Goal: Information Seeking & Learning: Check status

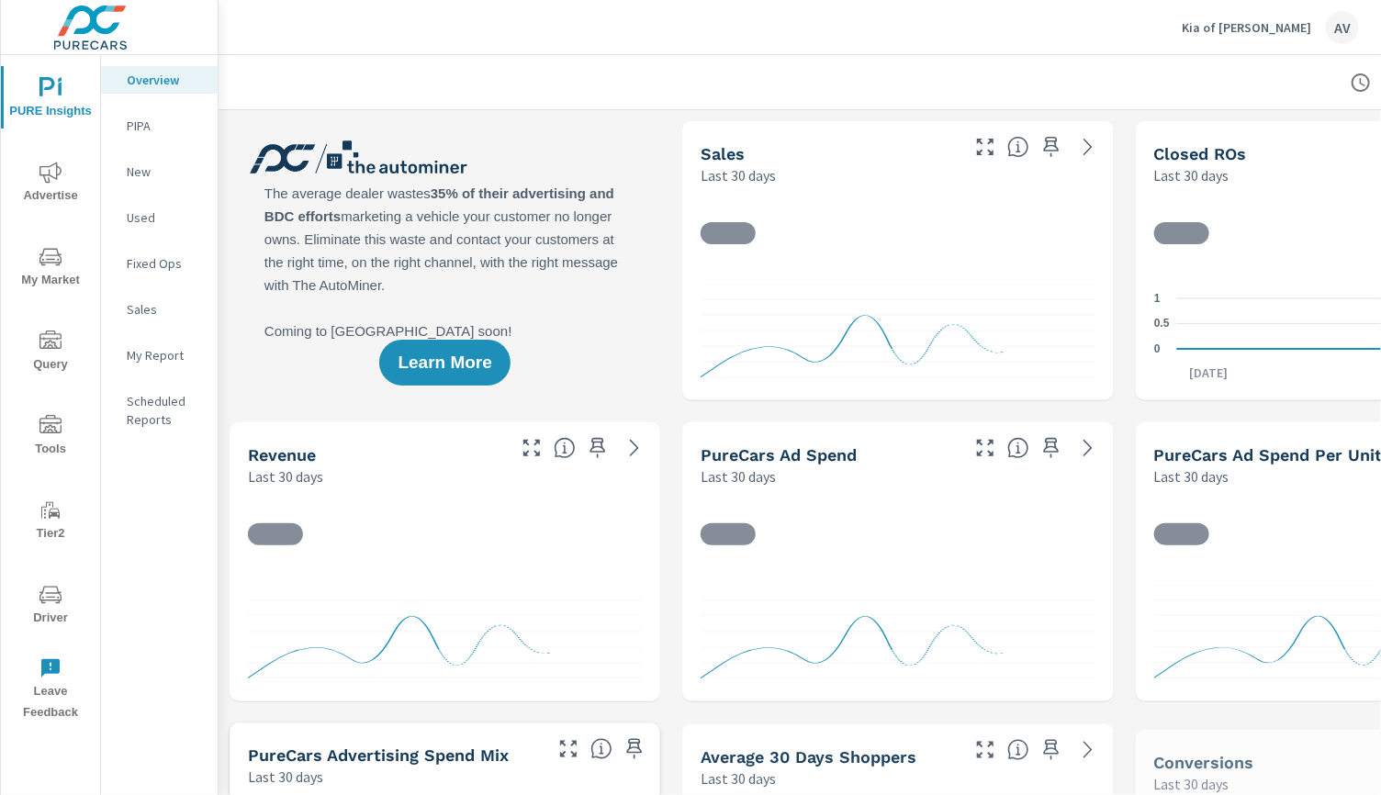
click at [643, 59] on div at bounding box center [898, 82] width 1315 height 54
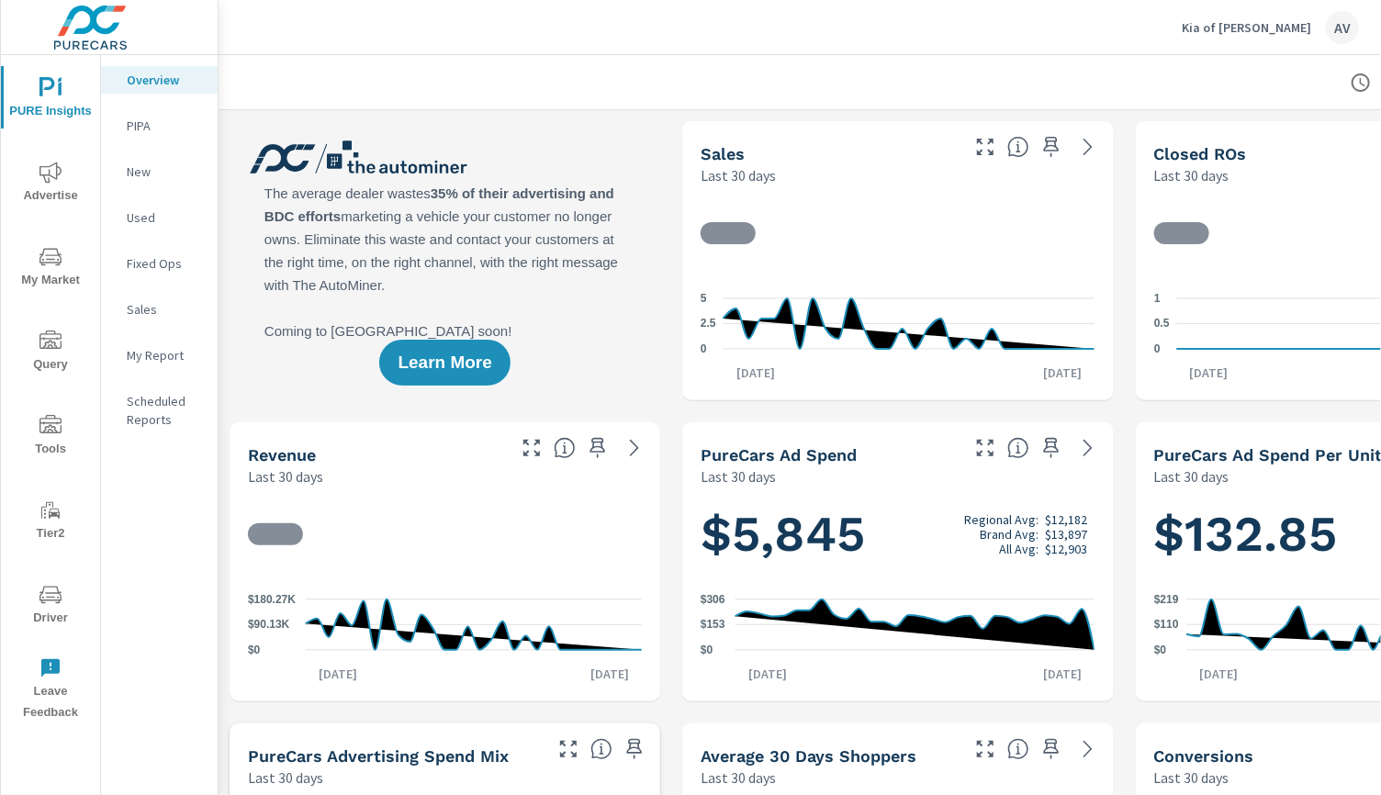
click at [59, 186] on span "Advertise" at bounding box center [50, 184] width 88 height 45
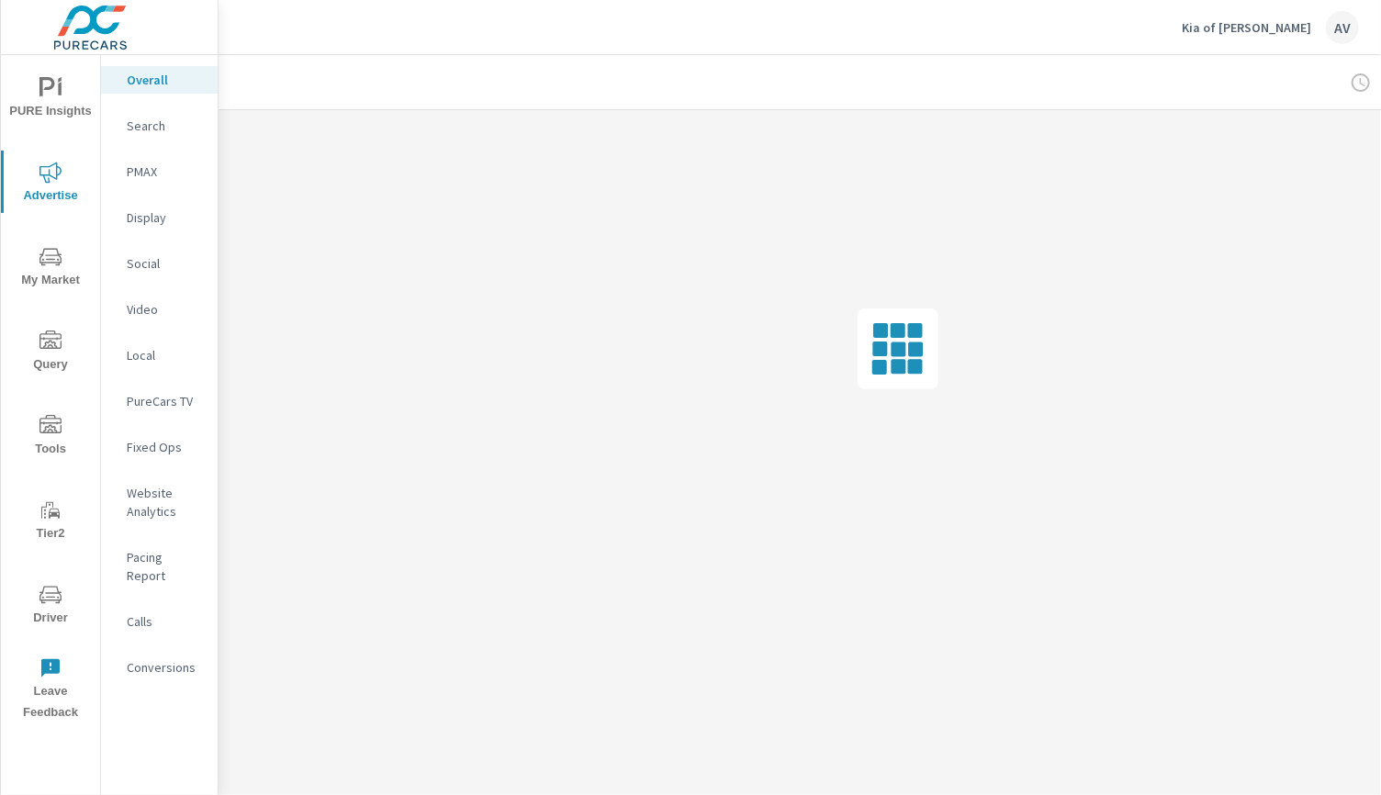
click at [147, 176] on p "PMAX" at bounding box center [165, 172] width 76 height 18
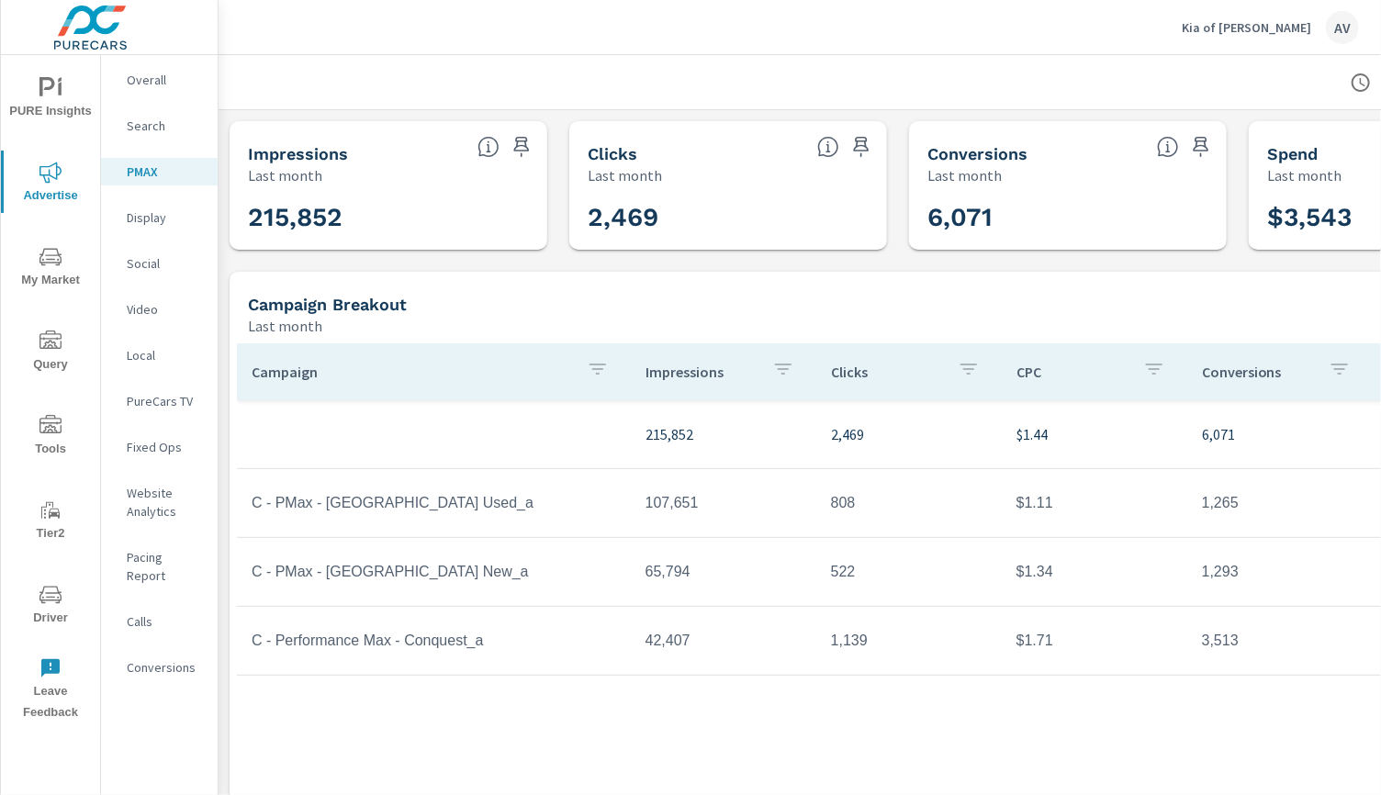
click at [249, 268] on div "Impressions Last month 215,852 Clicks Last month 2,469 Conversions Last month 6…" at bounding box center [898, 486] width 1359 height 753
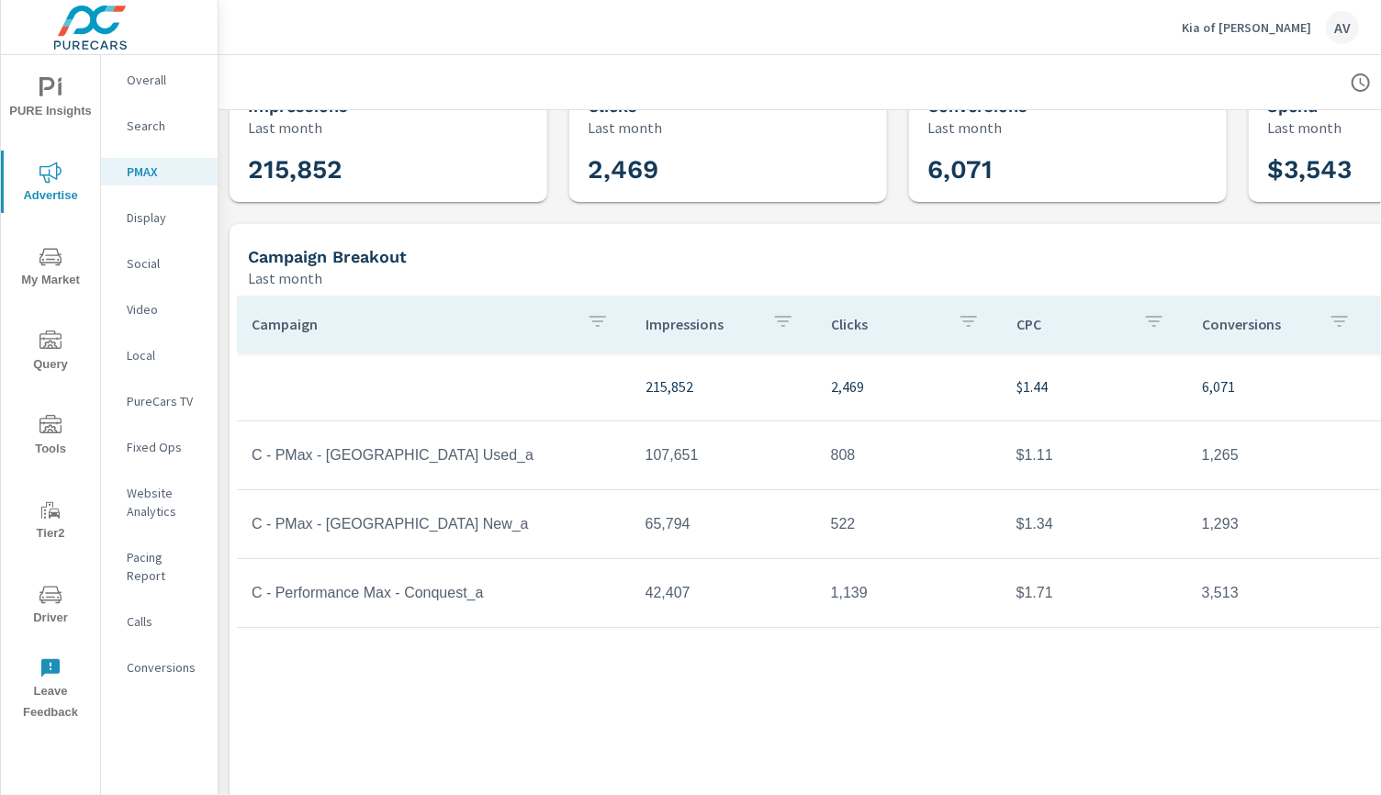
scroll to position [83, 0]
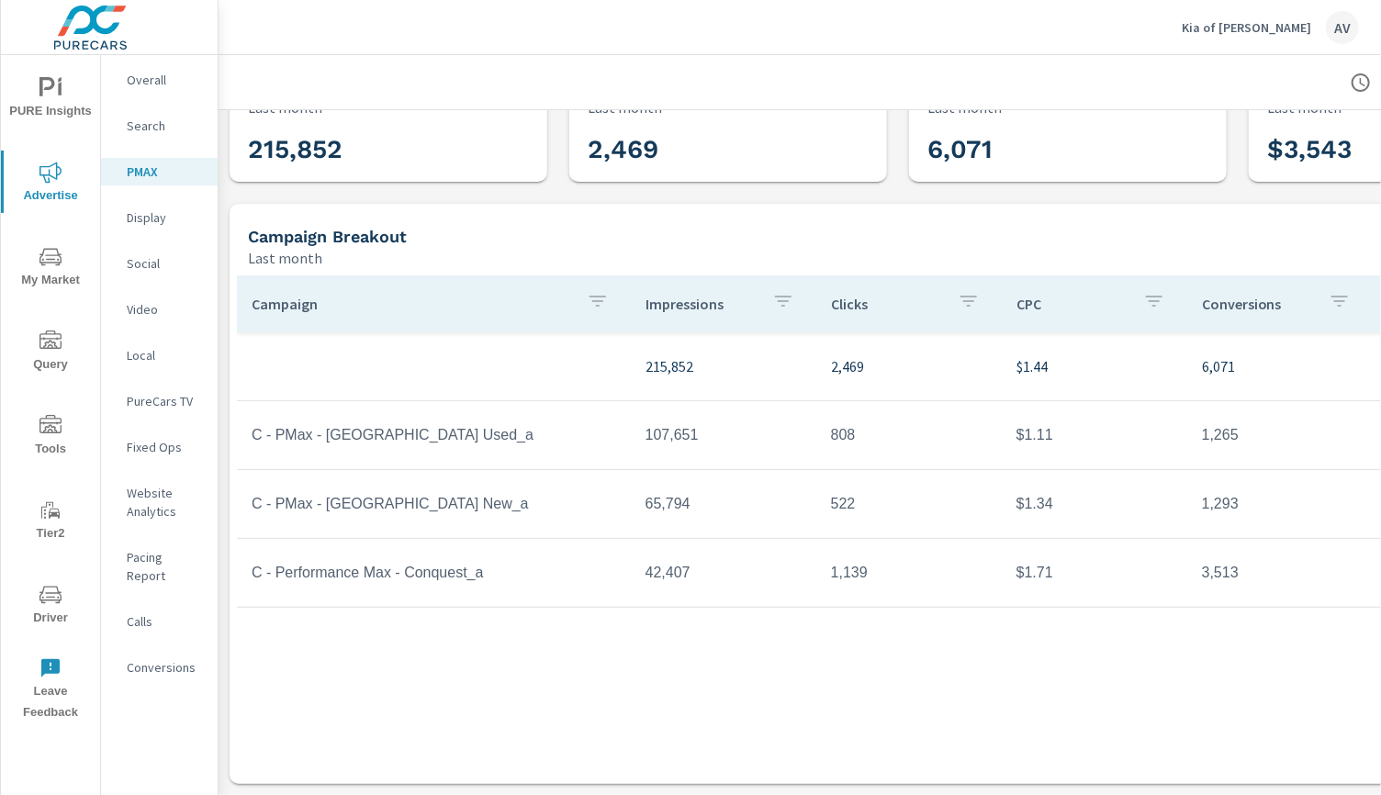
click at [1155, 632] on div "Campaign Impressions Clicks CPC Conversions Spend 215,852 2,469 $1.44 6,071 $3,…" at bounding box center [898, 513] width 1322 height 474
click at [1226, 650] on div "Campaign Impressions Clicks CPC Conversions Spend 215,852 2,469 $1.44 6,071 $3,…" at bounding box center [898, 513] width 1322 height 474
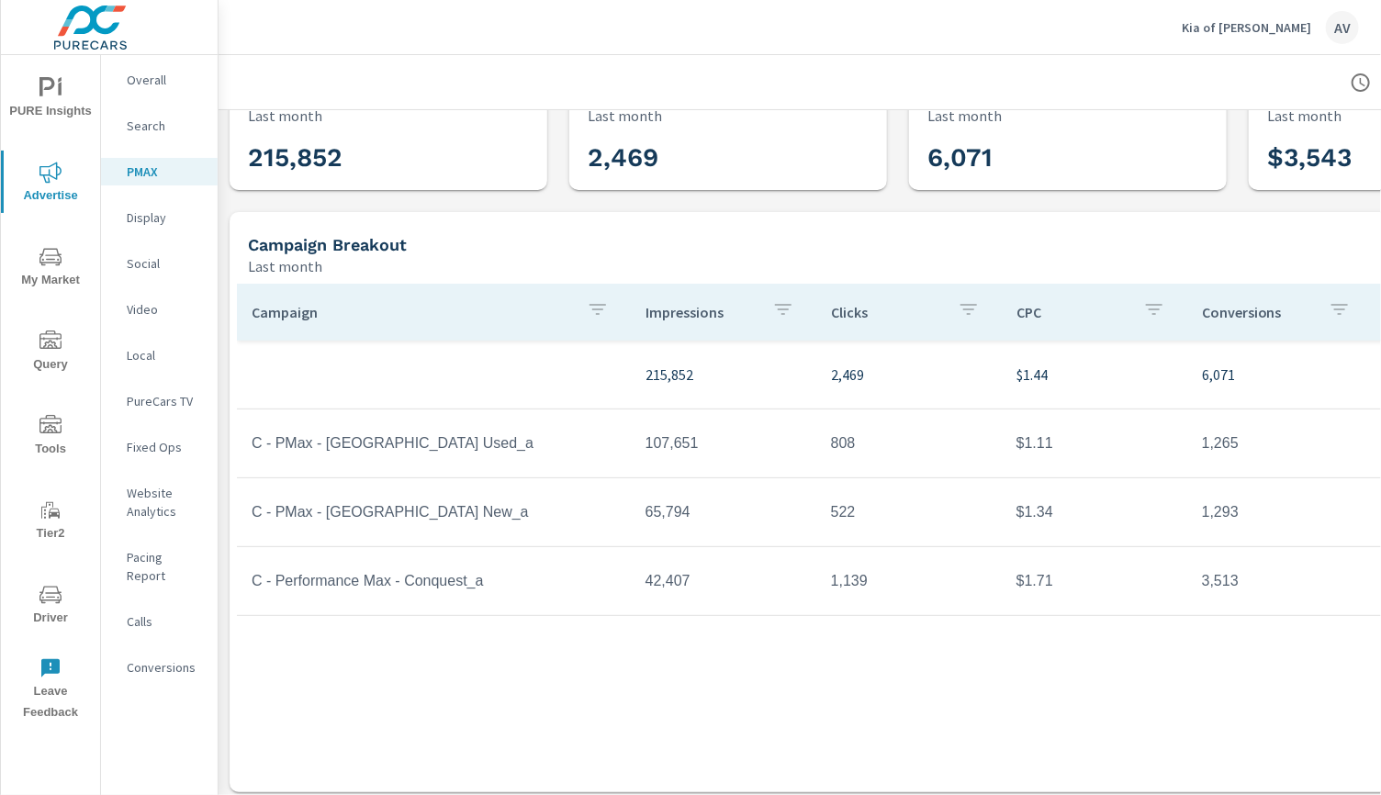
scroll to position [0, 0]
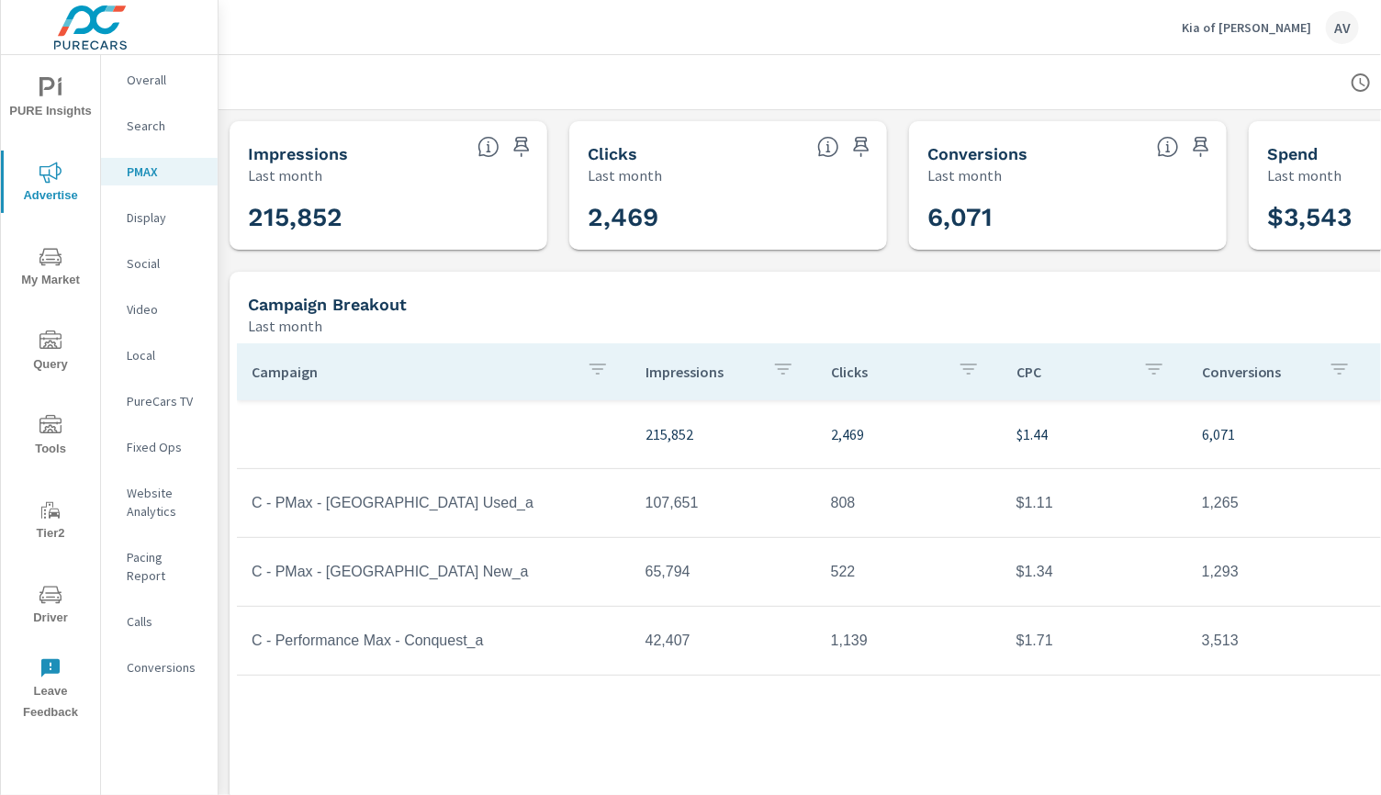
click at [451, 309] on div "Campaign Breakout" at bounding box center [828, 304] width 1161 height 21
drag, startPoint x: 884, startPoint y: 295, endPoint x: 865, endPoint y: 288, distance: 20.3
click at [884, 295] on div "Campaign Breakout Last month" at bounding box center [823, 304] width 1187 height 65
click at [56, 614] on span "Driver" at bounding box center [50, 606] width 88 height 45
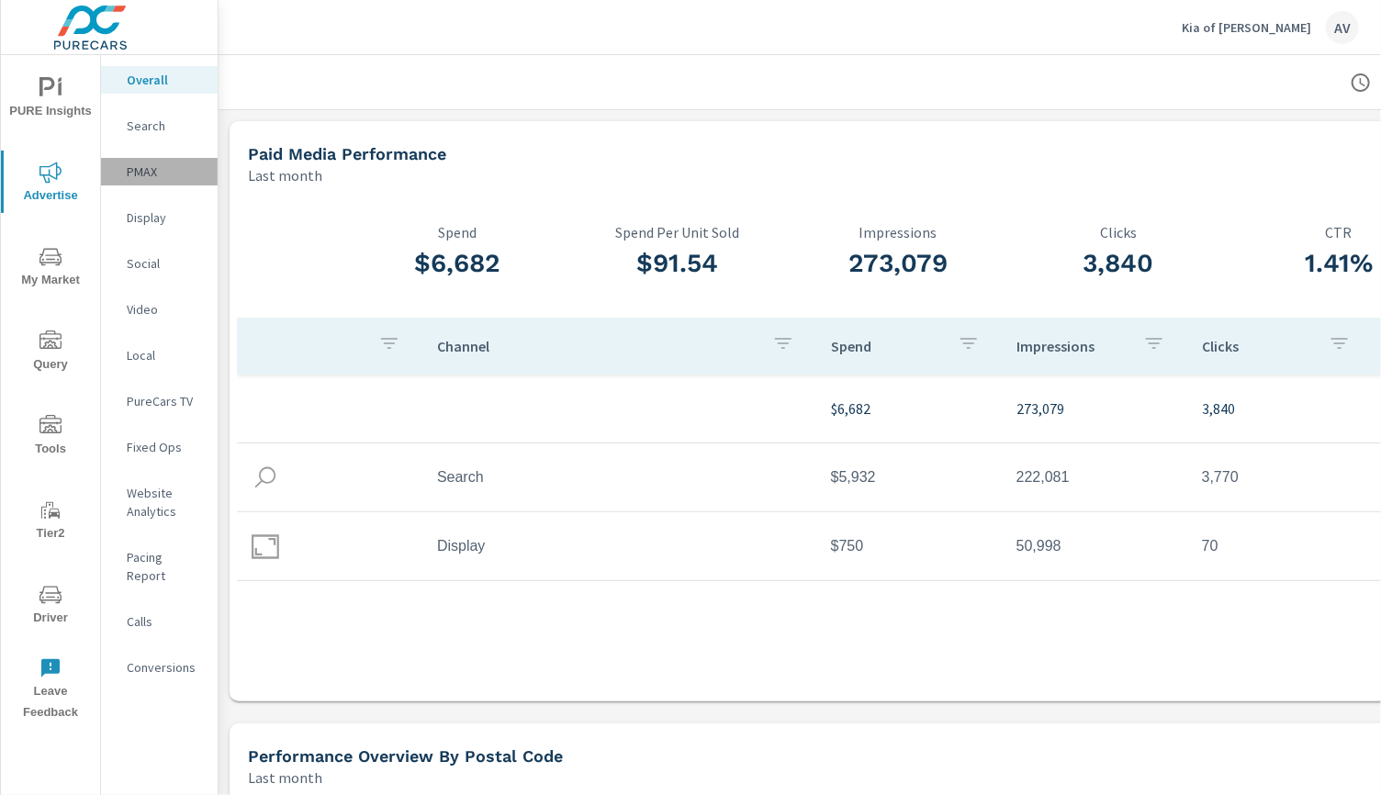
click at [146, 174] on p "PMAX" at bounding box center [165, 172] width 76 height 18
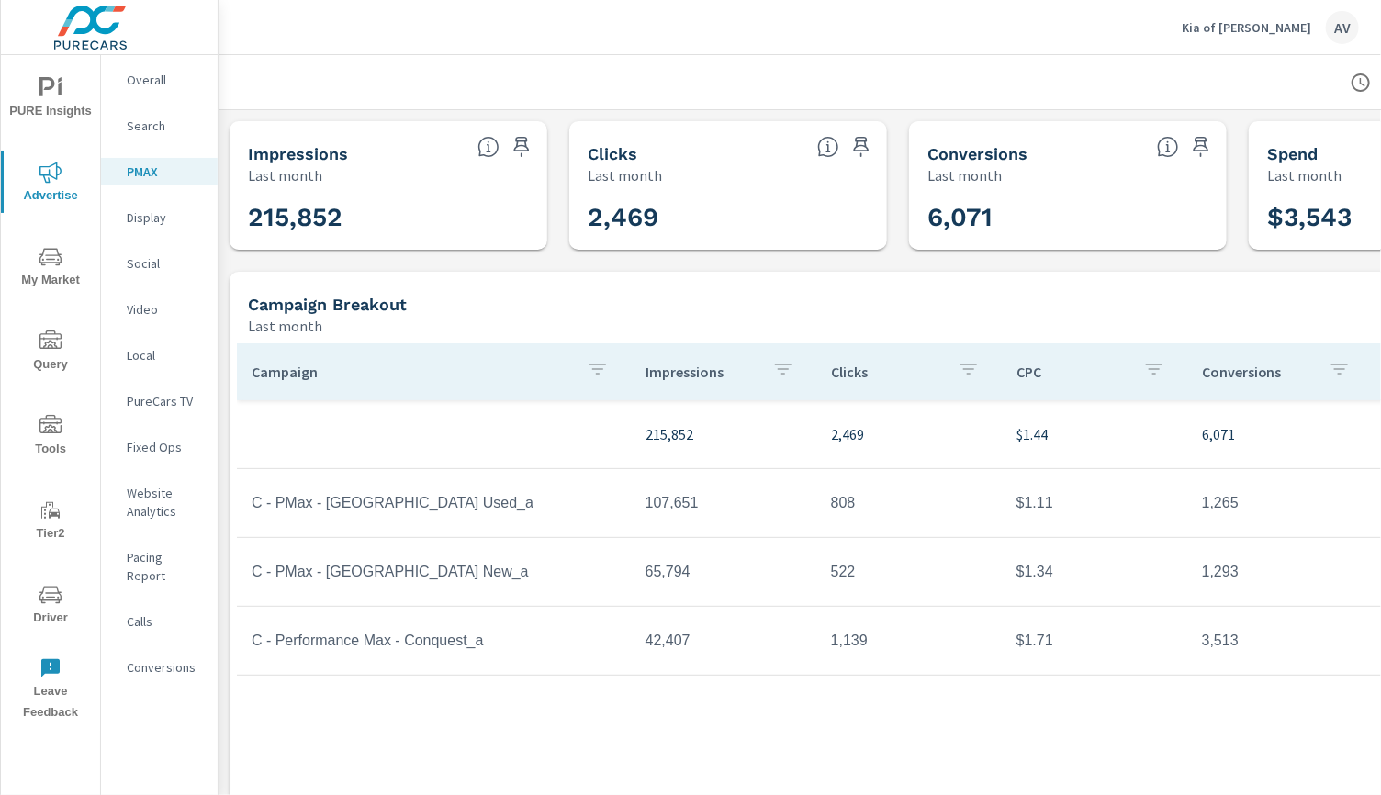
click at [1202, 56] on div at bounding box center [898, 82] width 1315 height 54
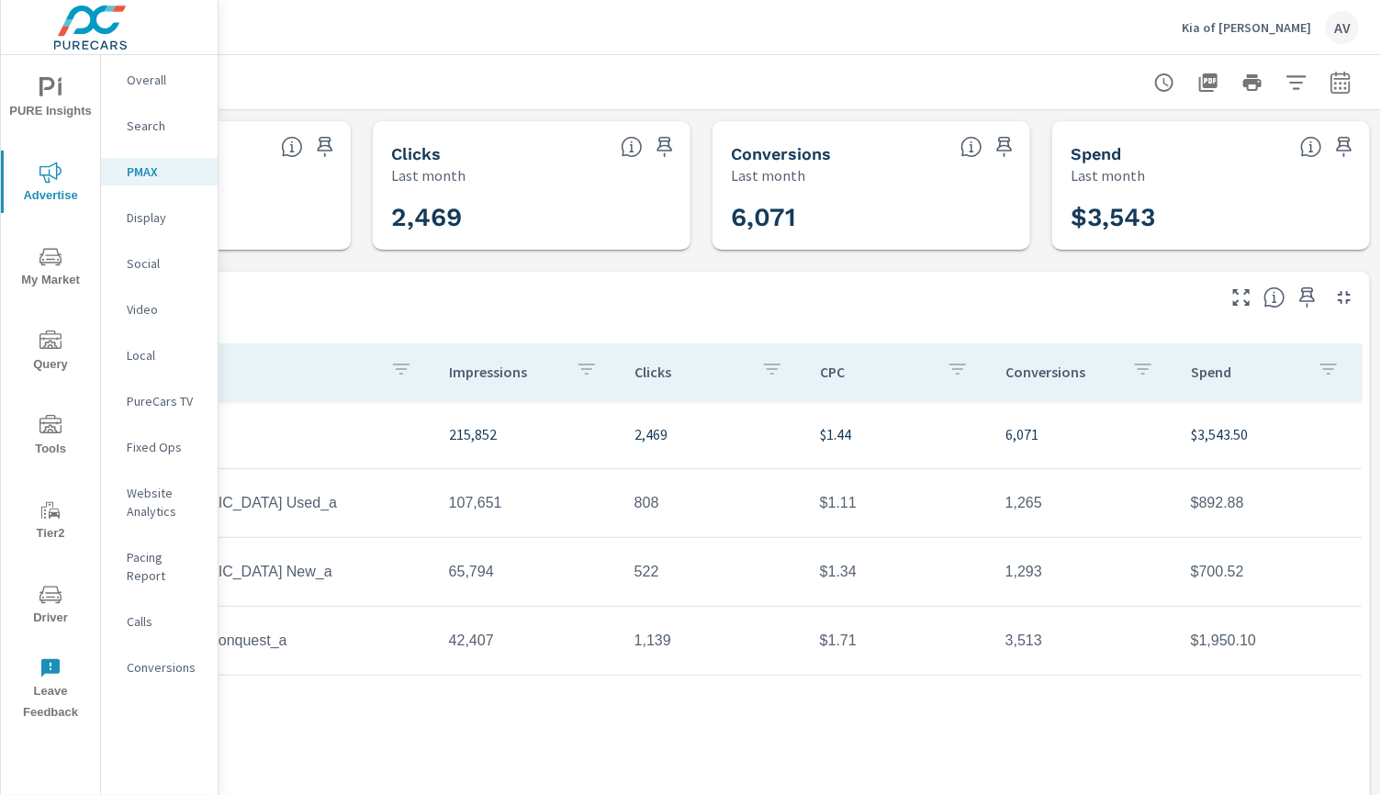
scroll to position [0, 211]
click at [1331, 88] on icon "button" at bounding box center [1340, 82] width 19 height 22
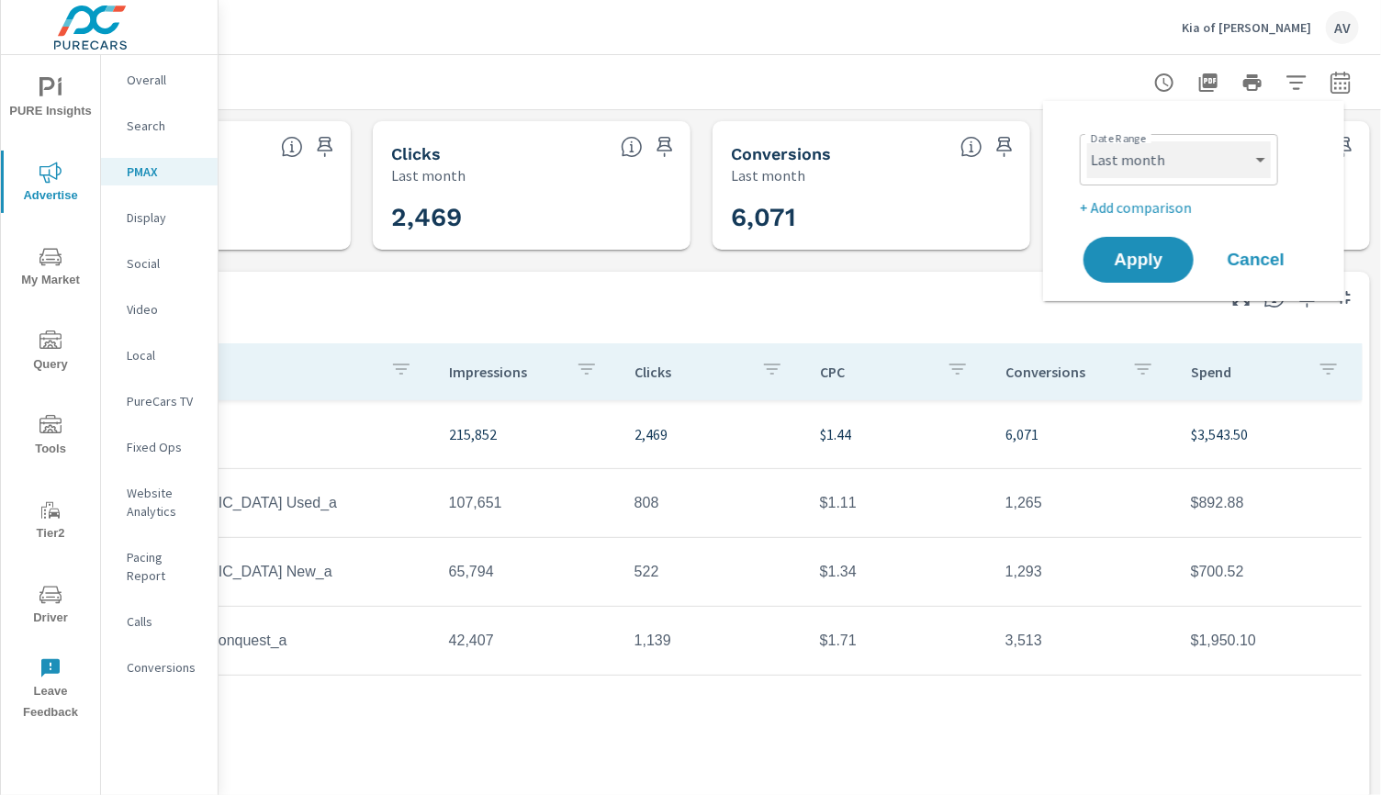
click at [1194, 155] on select "Custom Yesterday Last week Last 7 days Last 14 days Last 30 days Last 45 days L…" at bounding box center [1179, 159] width 184 height 37
select select "Last 45 days"
click at [1165, 207] on p "+ Add comparison" at bounding box center [1197, 208] width 235 height 22
select select "Previous period"
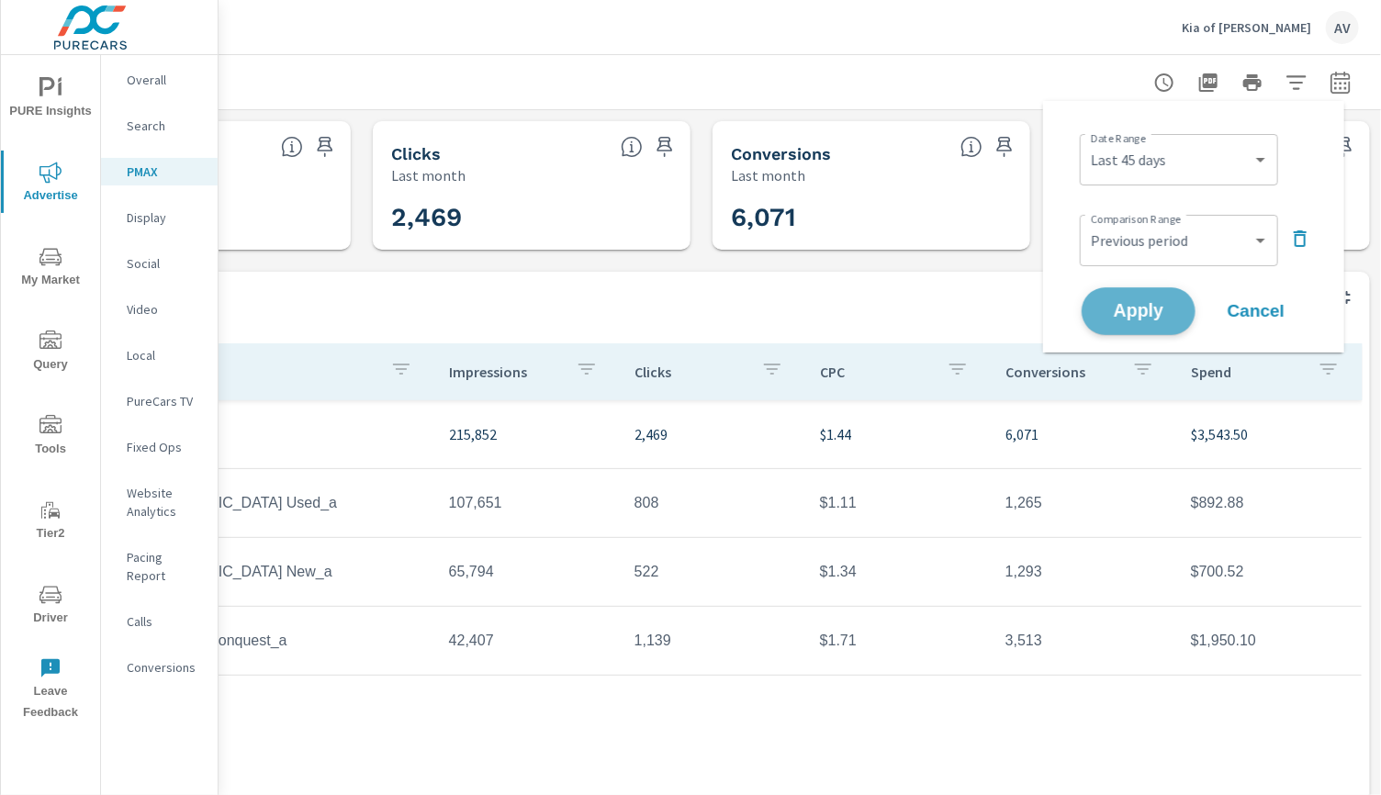
click at [1167, 304] on span "Apply" at bounding box center [1138, 311] width 75 height 17
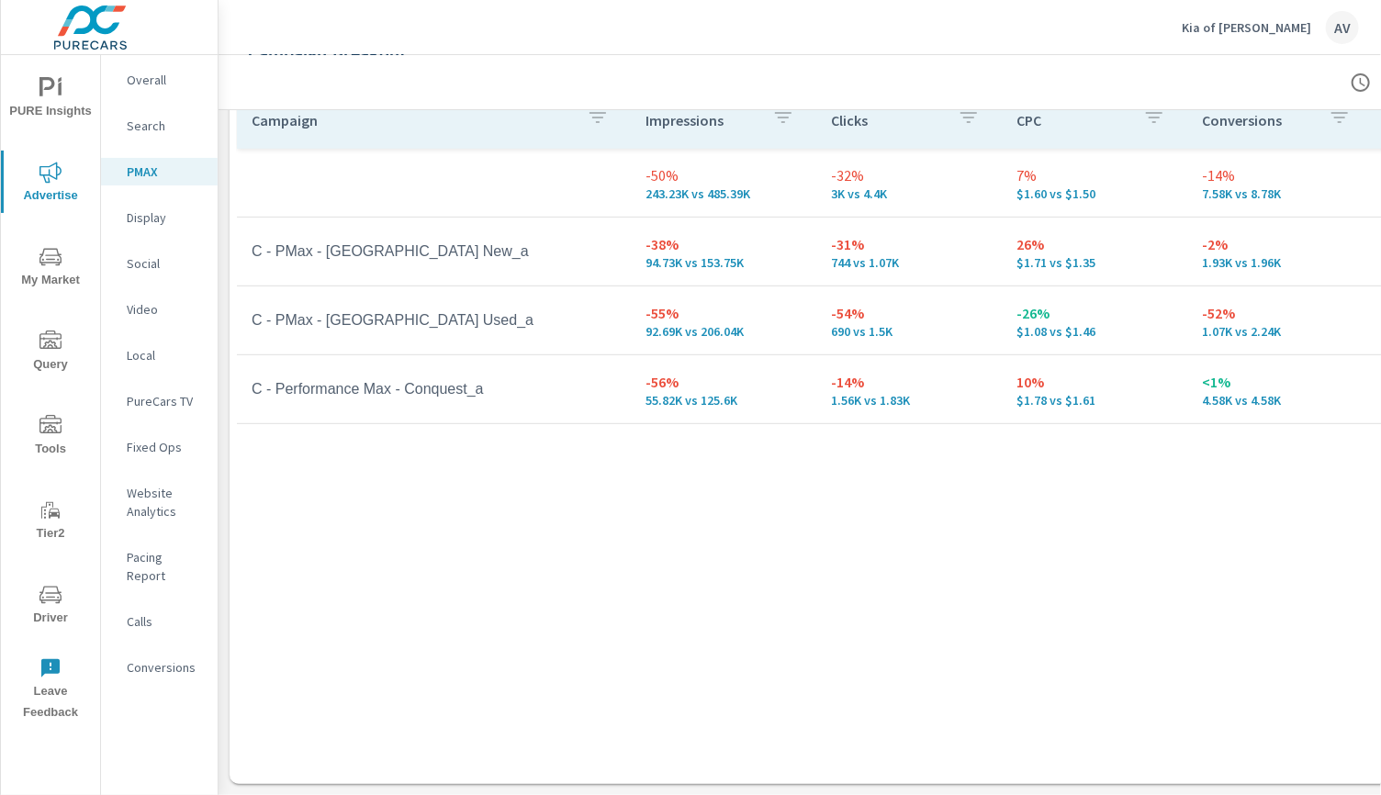
scroll to position [312, 0]
click at [494, 387] on td "C - Performance Max - Conquest_a" at bounding box center [434, 389] width 394 height 46
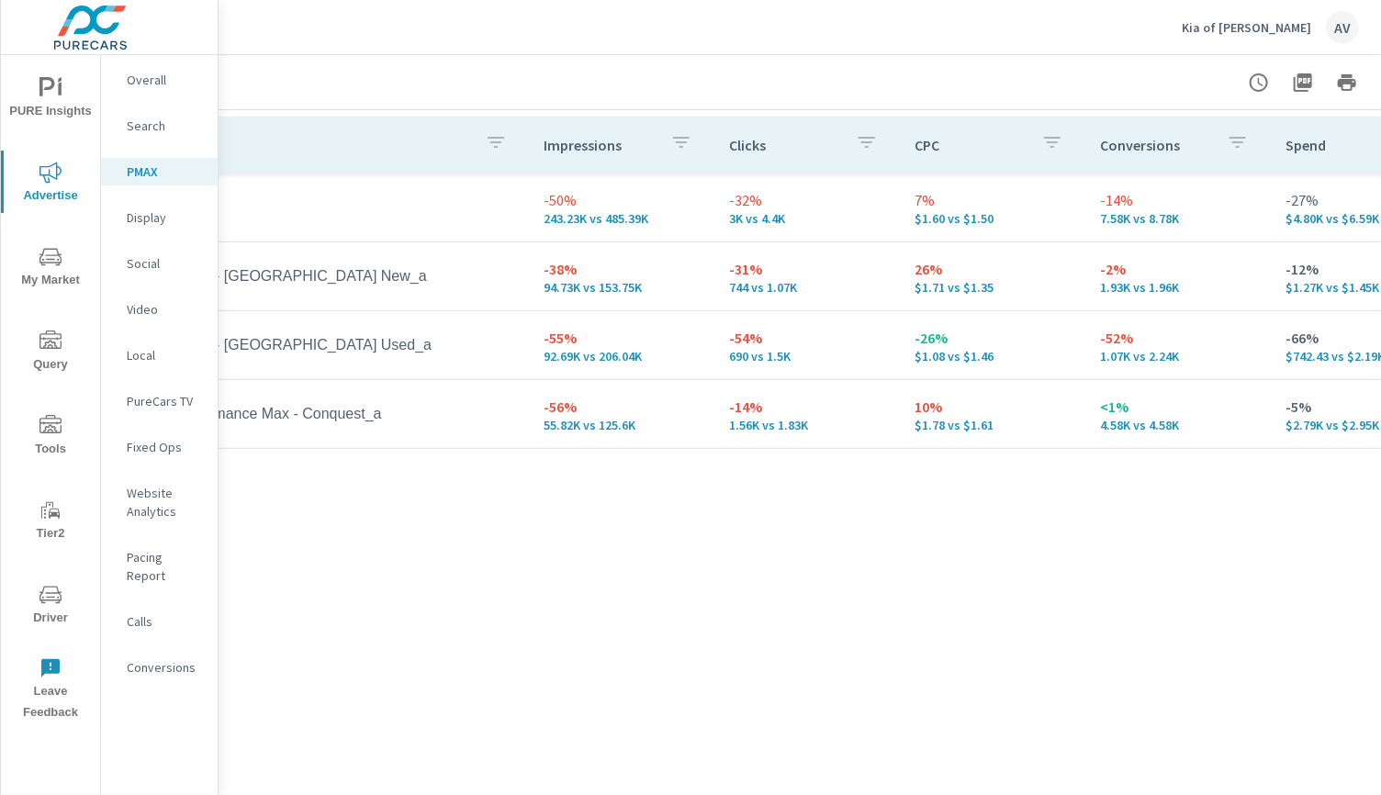
scroll to position [273, 211]
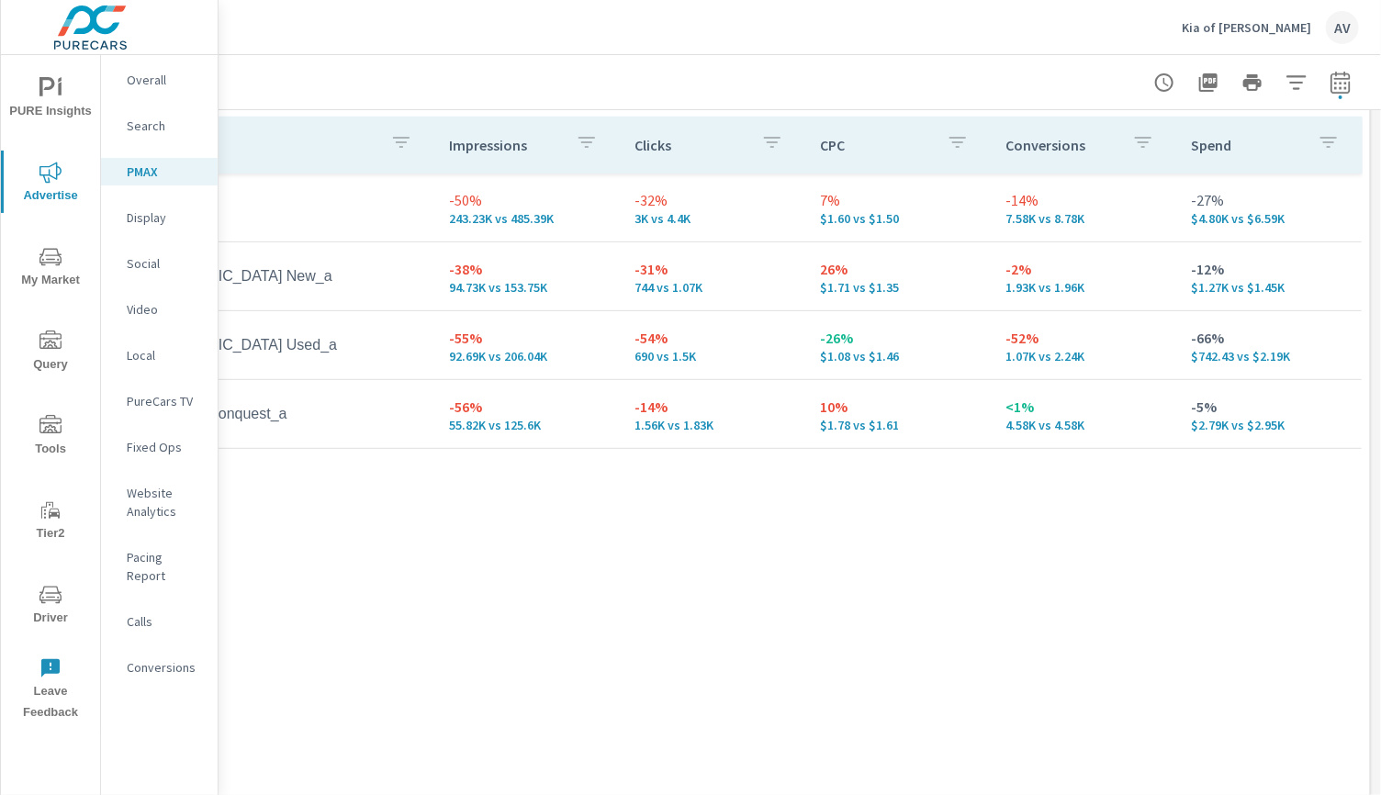
click at [727, 73] on div at bounding box center [701, 82] width 1315 height 54
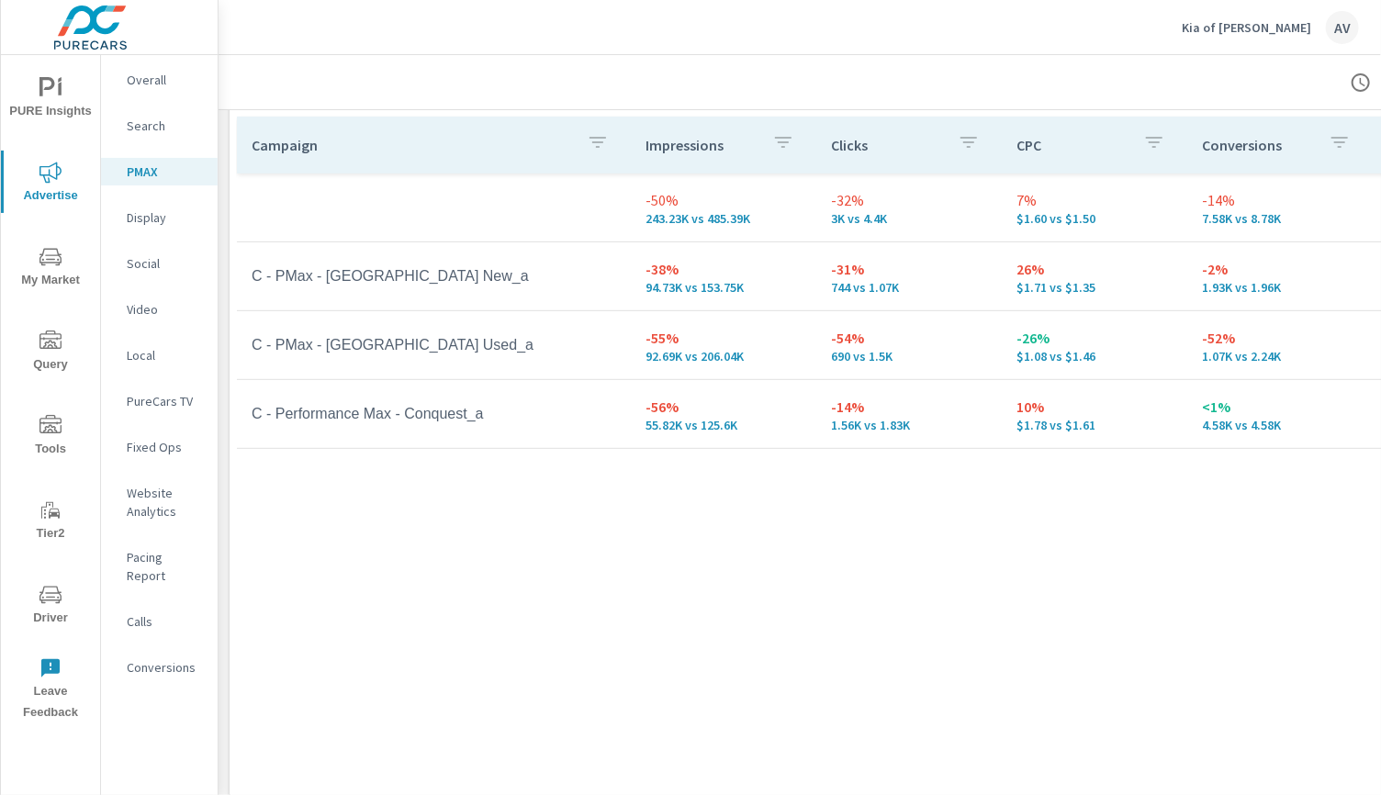
click at [435, 593] on div "Campaign Impressions Clicks CPC Conversions Spend -50% 243.23K vs 485.39K -32% …" at bounding box center [898, 446] width 1322 height 658
click at [145, 125] on p "Search" at bounding box center [165, 126] width 76 height 18
